Goal: Task Accomplishment & Management: Manage account settings

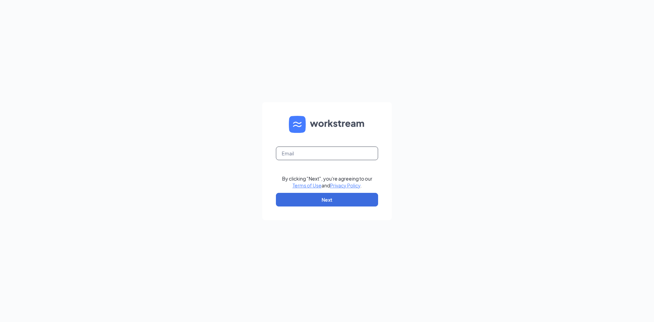
click at [290, 148] on input "text" at bounding box center [327, 153] width 102 height 14
type input "[EMAIL_ADDRESS][DOMAIN_NAME]"
click at [328, 200] on button "Next" at bounding box center [327, 200] width 102 height 14
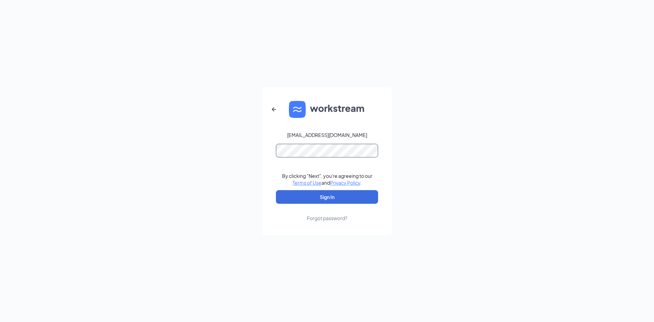
click at [276, 190] on button "Sign In" at bounding box center [327, 197] width 102 height 14
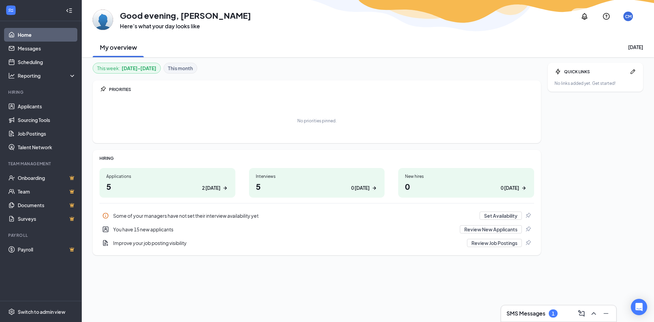
click at [138, 183] on h1 "5 2 today" at bounding box center [167, 186] width 122 height 12
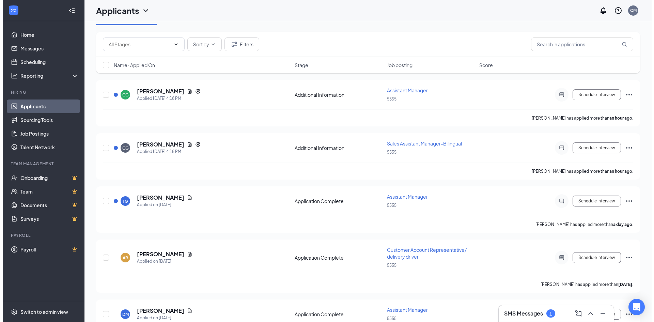
scroll to position [68, 0]
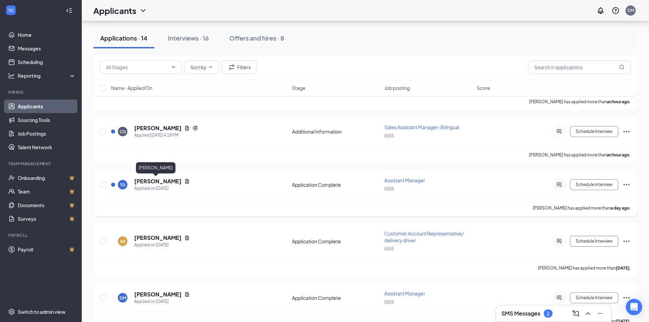
click at [147, 185] on h5 "Travis Green" at bounding box center [157, 180] width 47 height 7
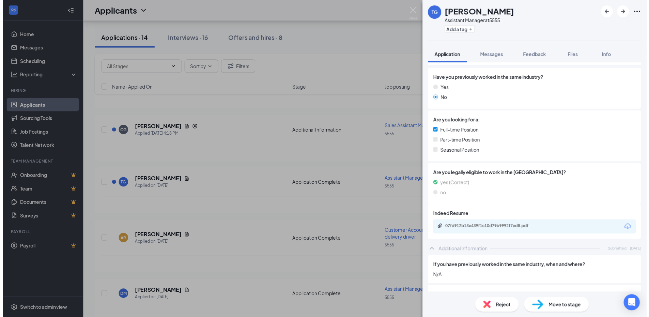
scroll to position [102, 0]
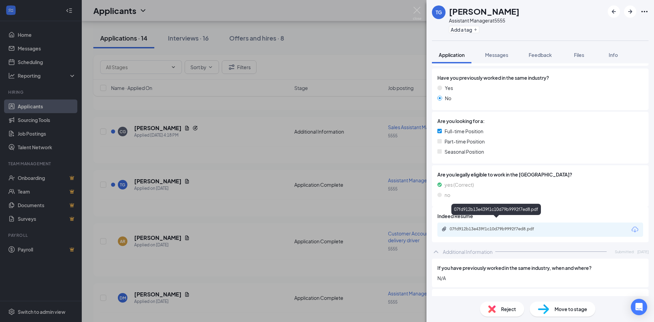
click at [475, 226] on div "07fd912b13e439f1c10d79b9992f7ed8.pdf" at bounding box center [496, 228] width 95 height 5
drag, startPoint x: 247, startPoint y: 256, endPoint x: 252, endPoint y: 235, distance: 21.7
click at [247, 256] on div "TG Travis Green Assistant Manager at 5555 Add a tag Application Messages Feedba…" at bounding box center [327, 161] width 654 height 322
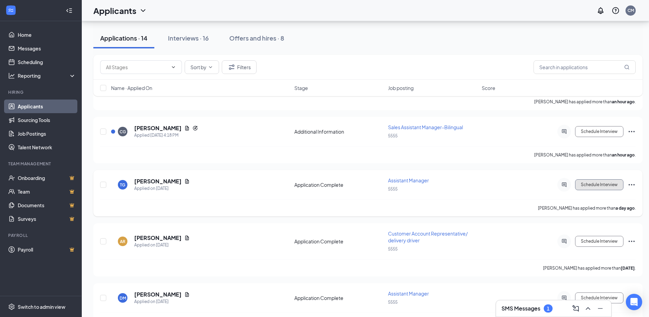
click at [606, 186] on button "Schedule Interview" at bounding box center [599, 184] width 48 height 11
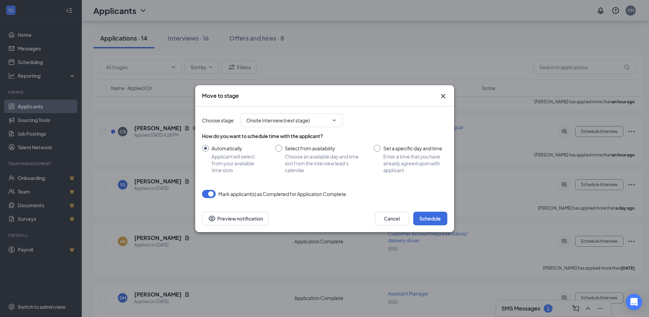
click at [279, 148] on input "Select from availability Choose an available day and time slot from the intervi…" at bounding box center [317, 159] width 85 height 29
radio input "true"
radio input "false"
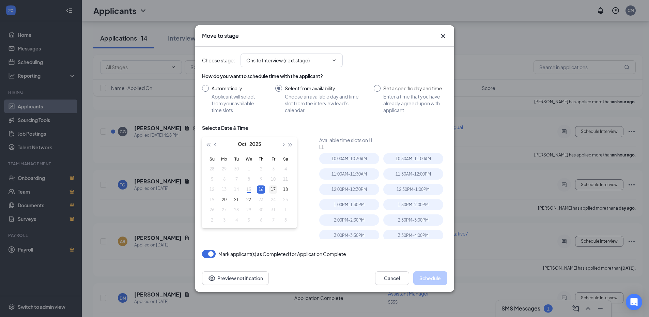
type input "Oct 17, 2025"
click at [275, 188] on div "17" at bounding box center [273, 189] width 8 height 8
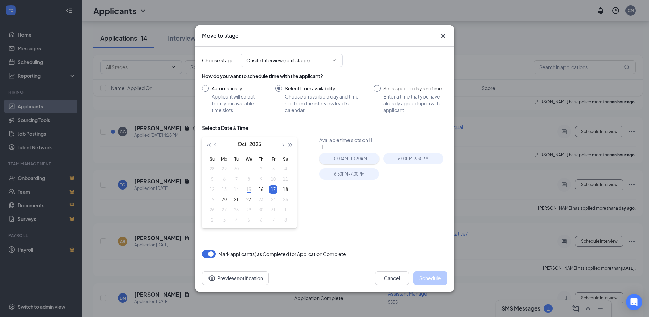
click at [362, 156] on div "10:00AM - 10:30AM" at bounding box center [349, 158] width 60 height 11
click at [429, 279] on button "Schedule" at bounding box center [430, 278] width 34 height 14
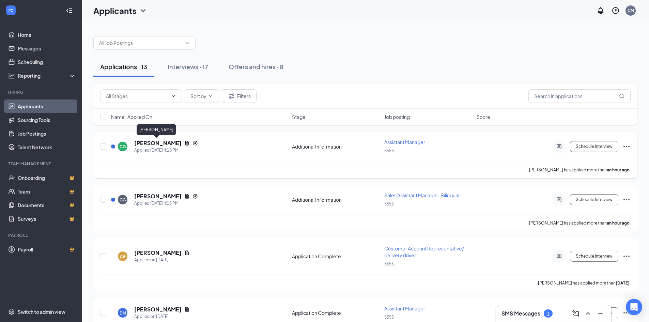
click at [158, 143] on h5 "Citlaly García" at bounding box center [157, 142] width 47 height 7
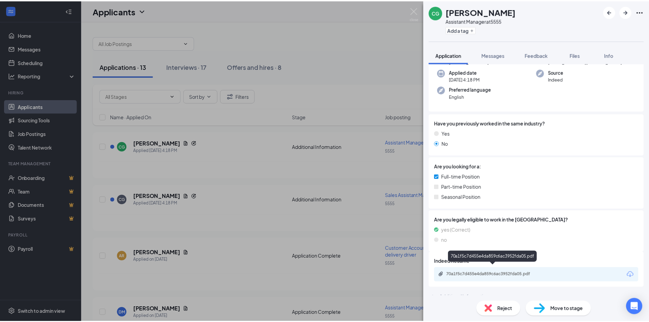
scroll to position [74, 0]
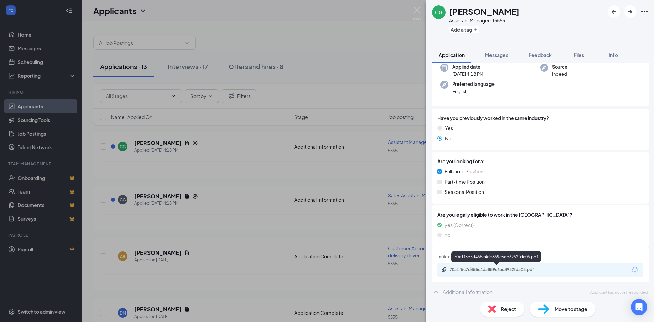
click at [484, 273] on div "70a1f5c7d455e4da859c6ac3952fda05.pdf" at bounding box center [496, 270] width 110 height 6
click at [522, 267] on div "70a1f5c7d455e4da859c6ac3952fda05.pdf" at bounding box center [496, 269] width 95 height 5
click at [246, 234] on div "CG Citlaly García Assistant Manager at 5555 Add a tag Application Messages Feed…" at bounding box center [327, 161] width 654 height 322
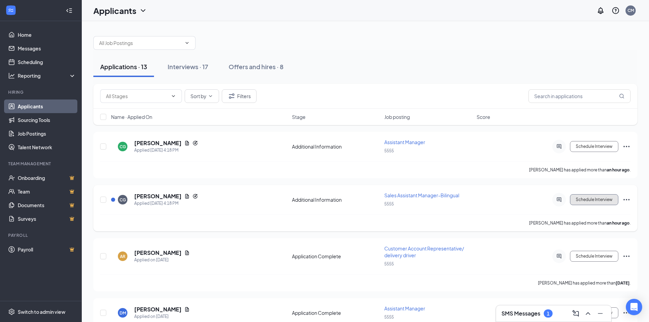
click at [590, 200] on button "Schedule Interview" at bounding box center [594, 199] width 48 height 11
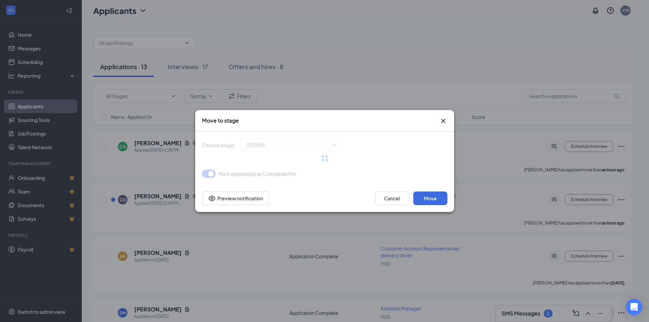
type input "Application Complete (next stage)"
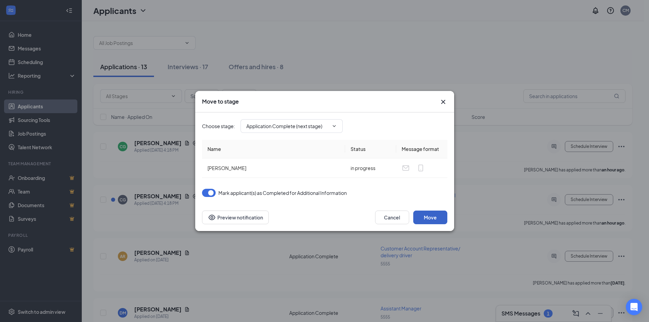
click at [428, 218] on button "Move" at bounding box center [430, 217] width 34 height 14
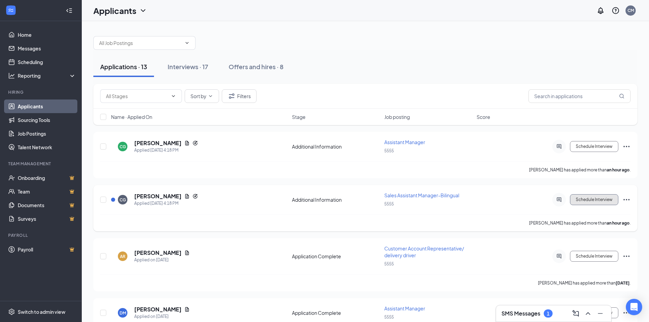
click at [582, 197] on button "Schedule Interview" at bounding box center [594, 199] width 48 height 11
type input "Application Complete (next stage)"
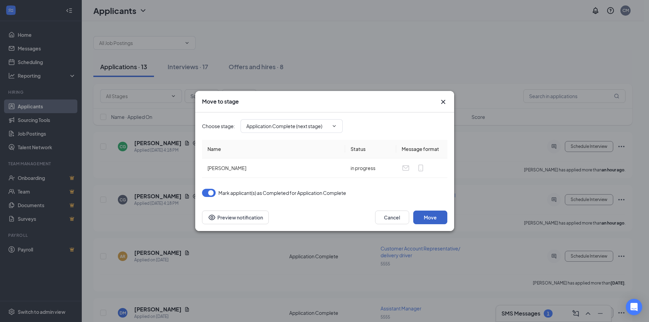
click at [427, 216] on button "Move" at bounding box center [430, 217] width 34 height 14
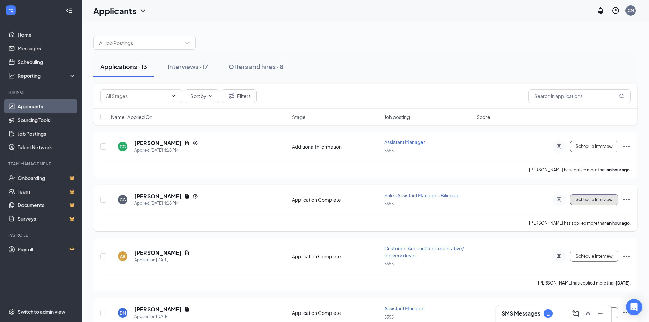
click at [594, 199] on button "Schedule Interview" at bounding box center [594, 199] width 48 height 11
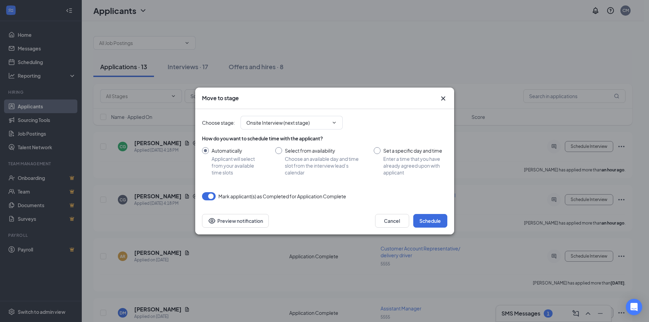
click at [280, 150] on input "Select from availability Choose an available day and time slot from the intervi…" at bounding box center [317, 161] width 85 height 29
radio input "true"
radio input "false"
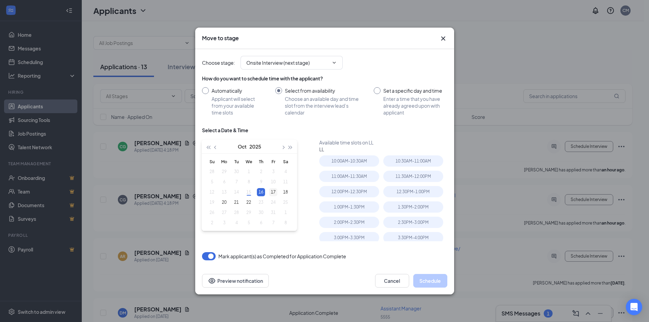
click at [273, 193] on div "17" at bounding box center [273, 192] width 8 height 8
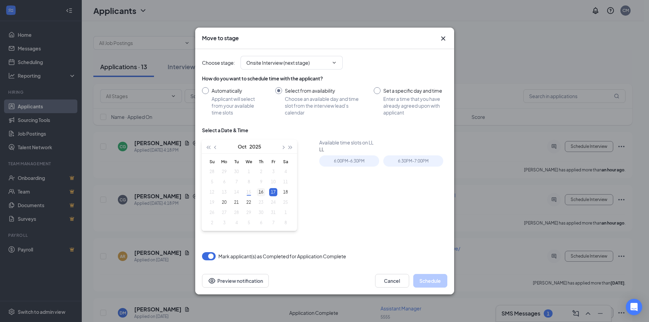
click at [261, 191] on div "16" at bounding box center [261, 192] width 8 height 8
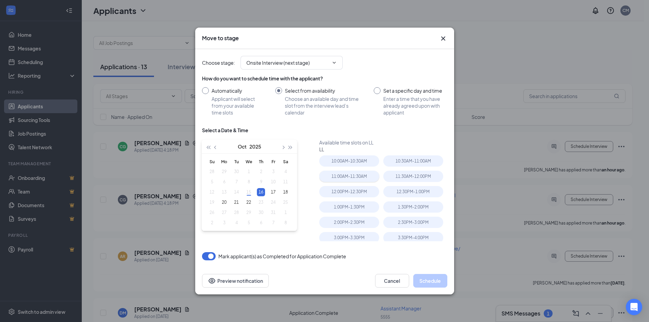
type input "Oct 16, 2025"
click at [355, 162] on div "10:00AM - 10:30AM" at bounding box center [349, 160] width 60 height 11
click at [389, 281] on button "Cancel" at bounding box center [392, 281] width 34 height 14
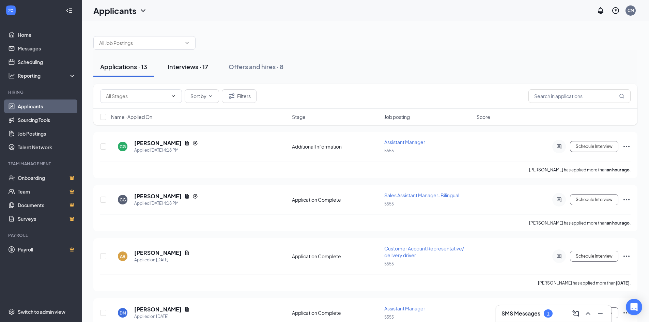
click at [191, 67] on div "Interviews · 17" at bounding box center [188, 66] width 41 height 9
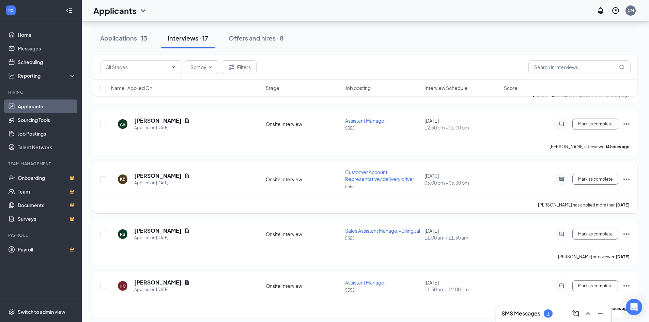
scroll to position [34, 0]
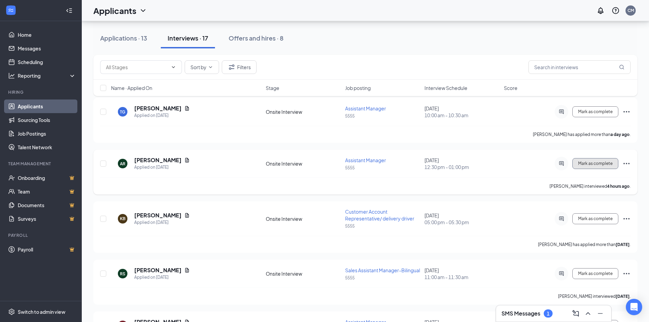
click at [580, 164] on span "Mark as complete" at bounding box center [595, 163] width 34 height 5
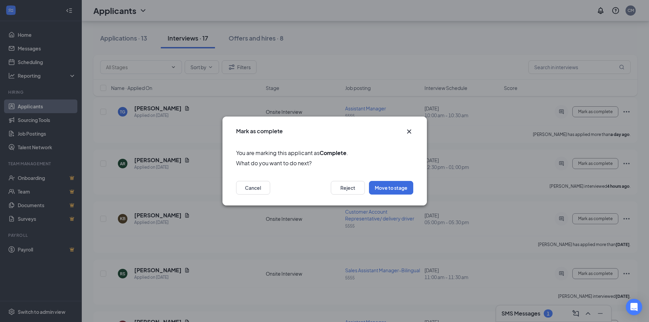
click at [409, 131] on icon "Cross" at bounding box center [409, 131] width 8 height 8
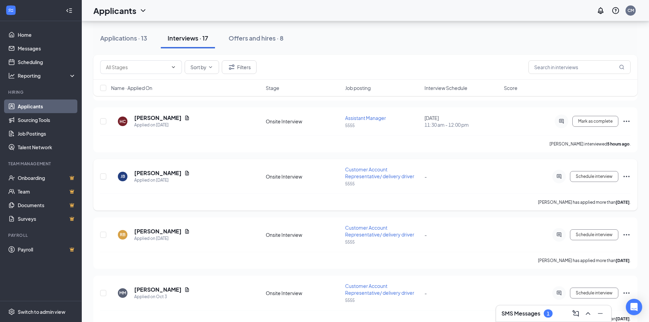
scroll to position [238, 0]
click at [585, 123] on span "Mark as complete" at bounding box center [595, 120] width 34 height 5
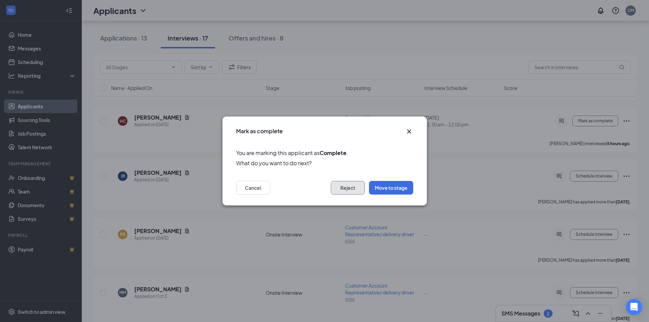
click at [351, 189] on button "Reject" at bounding box center [348, 188] width 34 height 14
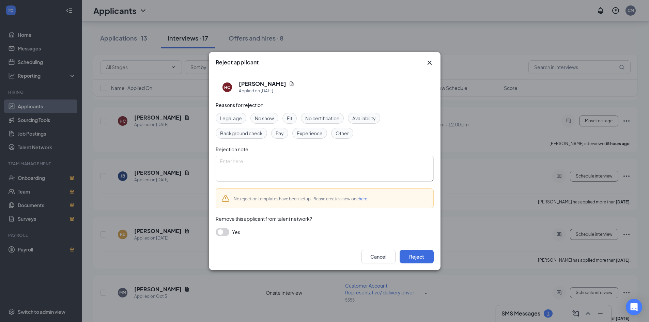
click at [275, 116] on div "No show" at bounding box center [264, 118] width 28 height 11
click at [368, 255] on button "Cancel" at bounding box center [378, 257] width 34 height 14
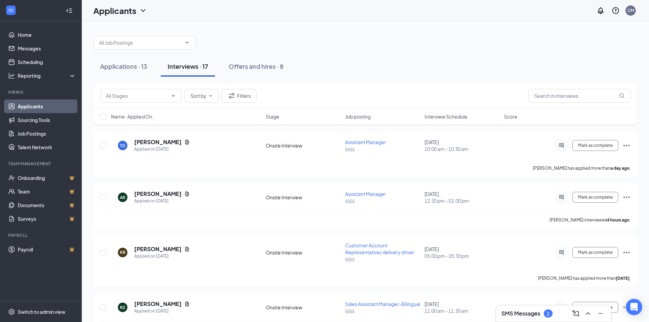
scroll to position [0, 0]
click at [122, 68] on div "Applications · 13" at bounding box center [123, 66] width 47 height 9
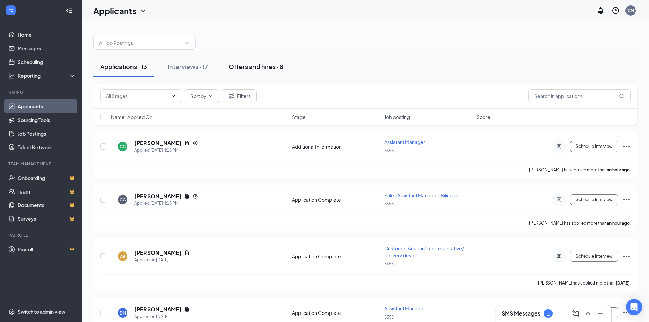
click at [267, 69] on div "Offers and hires · 8" at bounding box center [255, 66] width 55 height 9
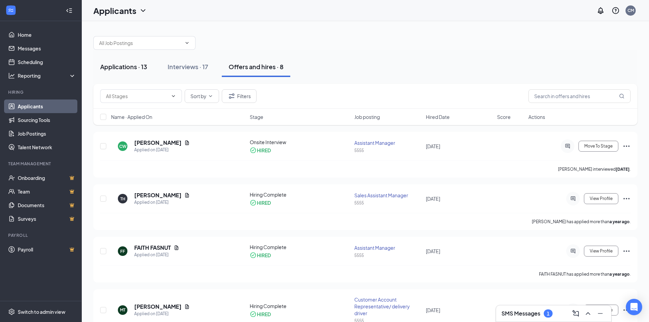
click at [108, 70] on div "Applications · 13" at bounding box center [123, 66] width 47 height 9
